Goal: Find contact information: Find contact information

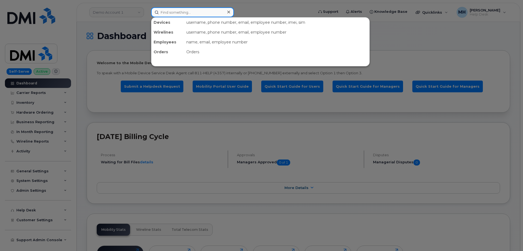
click at [202, 14] on input at bounding box center [192, 12] width 83 height 10
paste input "330-803-9150"
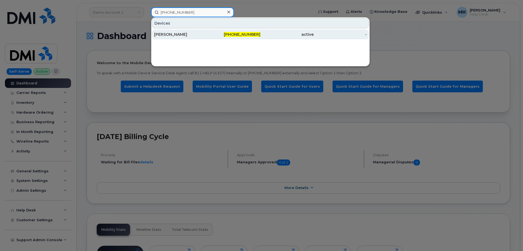
type input "330-803-9150"
click at [193, 37] on div "[PERSON_NAME]" at bounding box center [180, 34] width 53 height 5
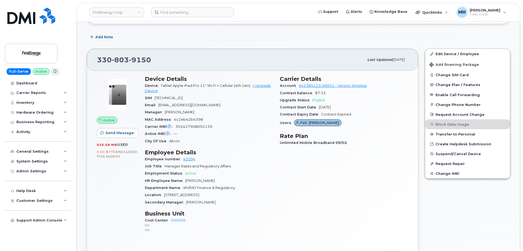
scroll to position [82, 0]
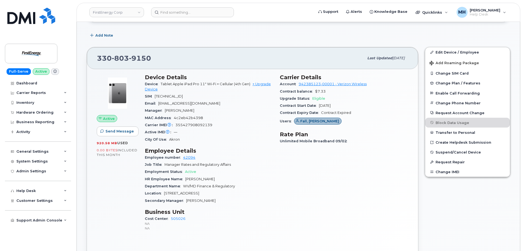
click at [197, 107] on div "Manager [PERSON_NAME]" at bounding box center [209, 110] width 128 height 7
drag, startPoint x: 201, startPoint y: 110, endPoint x: 165, endPoint y: 110, distance: 36.6
click at [165, 110] on div "Manager [PERSON_NAME]" at bounding box center [209, 110] width 128 height 7
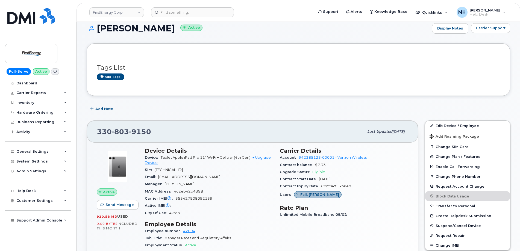
scroll to position [0, 0]
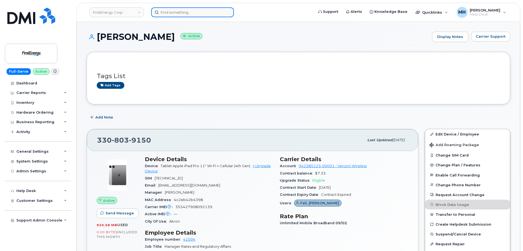
click at [172, 11] on input at bounding box center [192, 12] width 83 height 10
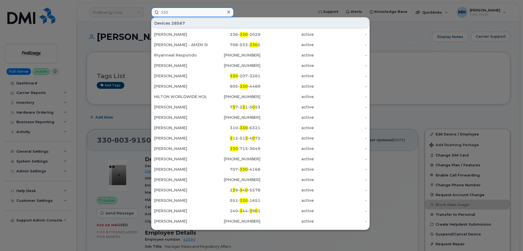
type input "330"
click at [122, 118] on div at bounding box center [261, 125] width 523 height 251
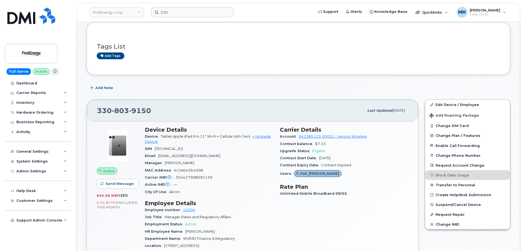
scroll to position [27, 0]
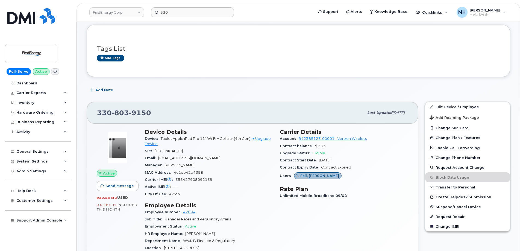
drag, startPoint x: 202, startPoint y: 167, endPoint x: 165, endPoint y: 165, distance: 36.9
click at [165, 165] on div "Manager [PERSON_NAME]" at bounding box center [209, 165] width 128 height 7
copy span "[PERSON_NAME]"
